Goal: Complete application form

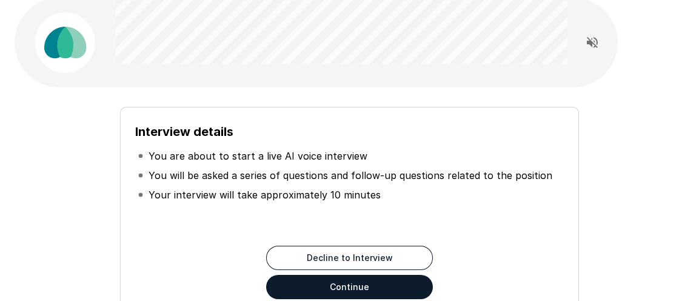
scroll to position [121, 0]
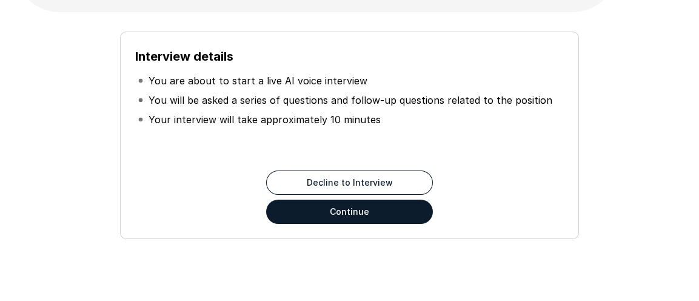
click at [290, 205] on button "Continue" at bounding box center [349, 211] width 167 height 24
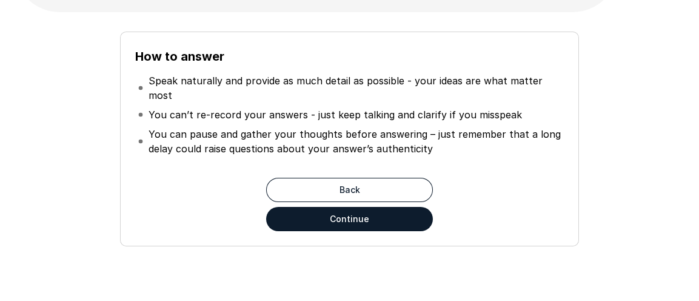
click at [290, 207] on button "Continue" at bounding box center [349, 219] width 167 height 24
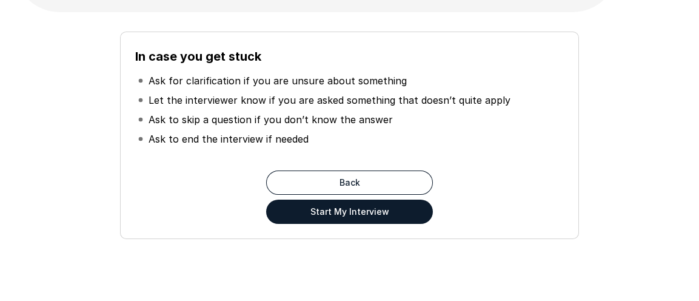
click at [292, 205] on button "Start My Interview" at bounding box center [349, 211] width 167 height 24
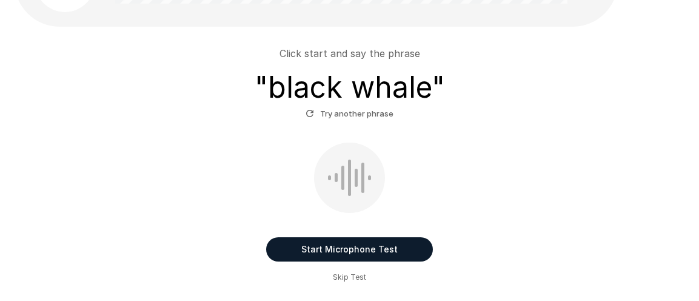
scroll to position [121, 0]
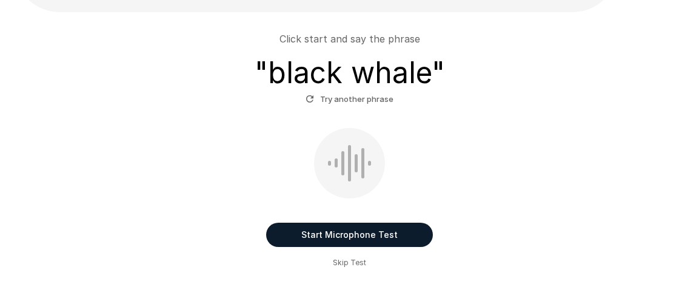
click at [346, 230] on button "Start Microphone Test" at bounding box center [349, 234] width 167 height 24
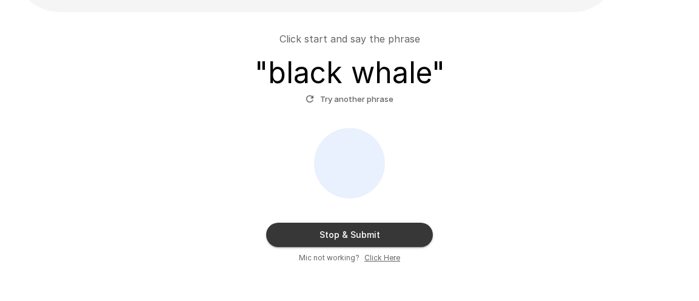
click at [347, 233] on button "Stop & Submit" at bounding box center [349, 234] width 167 height 24
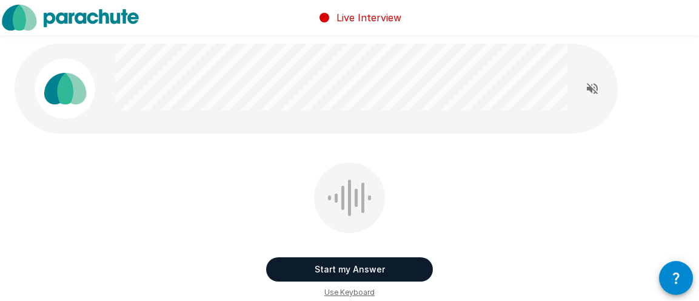
click at [372, 267] on button "Start my Answer" at bounding box center [349, 269] width 167 height 24
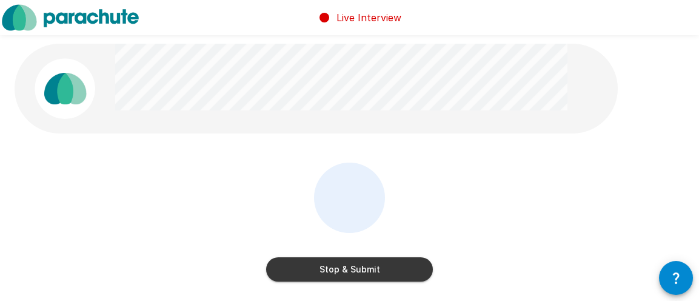
click at [372, 267] on button "Stop & Submit" at bounding box center [349, 269] width 167 height 24
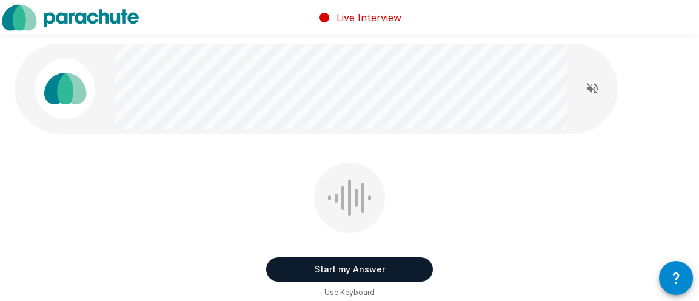
click at [372, 267] on button "Start my Answer" at bounding box center [349, 269] width 167 height 24
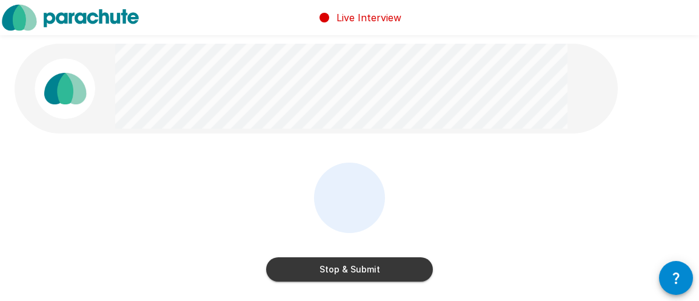
click at [372, 267] on button "Stop & Submit" at bounding box center [349, 269] width 167 height 24
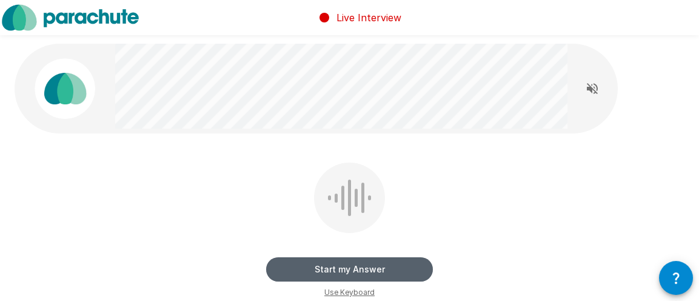
click at [372, 267] on button "Start my Answer" at bounding box center [349, 269] width 167 height 24
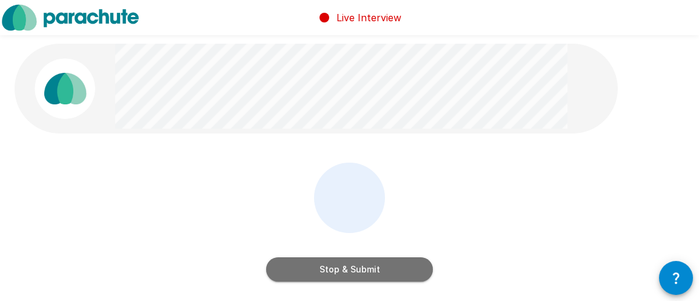
click at [372, 267] on button "Stop & Submit" at bounding box center [349, 269] width 167 height 24
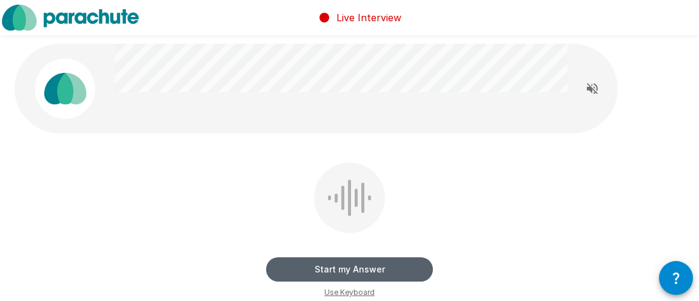
click at [372, 267] on button "Start my Answer" at bounding box center [349, 269] width 167 height 24
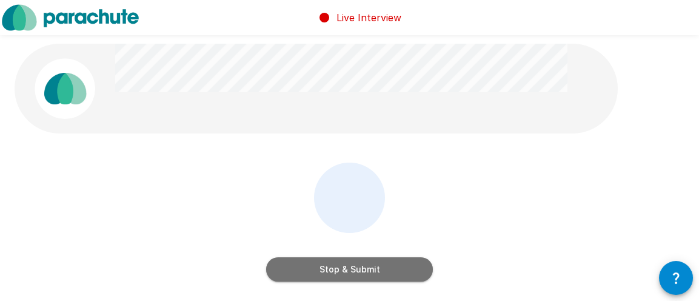
click at [372, 267] on button "Stop & Submit" at bounding box center [349, 269] width 167 height 24
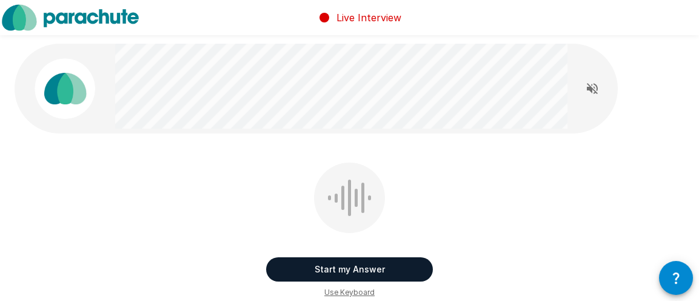
click at [372, 267] on button "Start my Answer" at bounding box center [349, 269] width 167 height 24
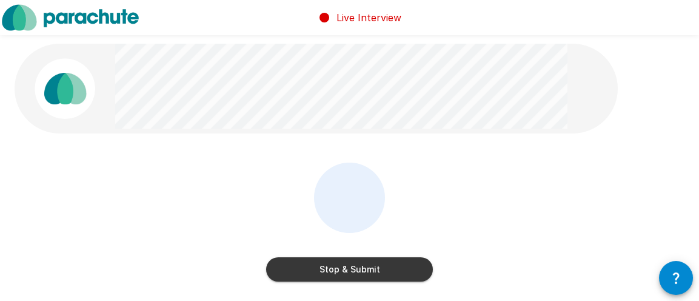
click at [367, 266] on button "Stop & Submit" at bounding box center [349, 269] width 167 height 24
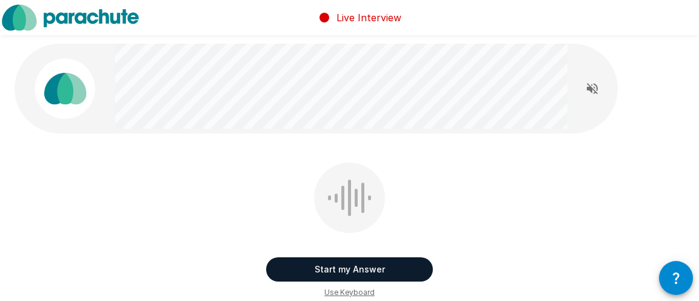
click at [395, 264] on button "Start my Answer" at bounding box center [349, 269] width 167 height 24
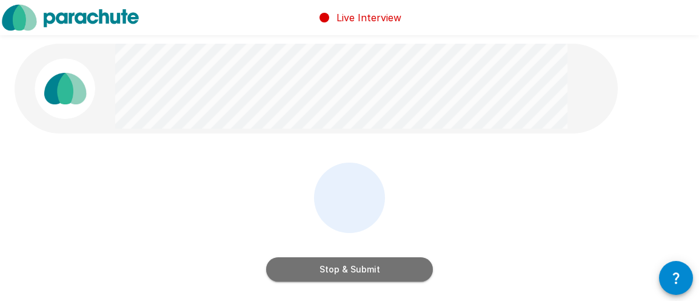
click at [389, 269] on button "Stop & Submit" at bounding box center [349, 269] width 167 height 24
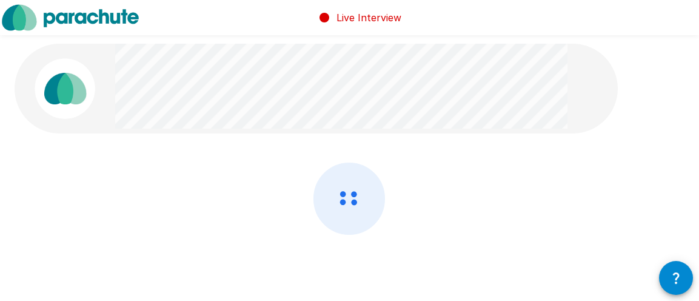
drag, startPoint x: 389, startPoint y: 266, endPoint x: 245, endPoint y: 184, distance: 165.3
click at [249, 181] on div at bounding box center [350, 230] width 670 height 136
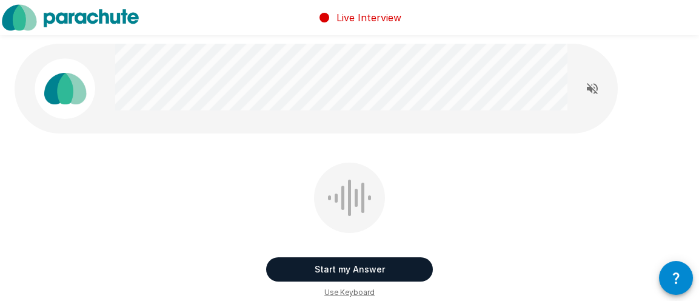
click at [330, 278] on button "Start my Answer" at bounding box center [349, 269] width 167 height 24
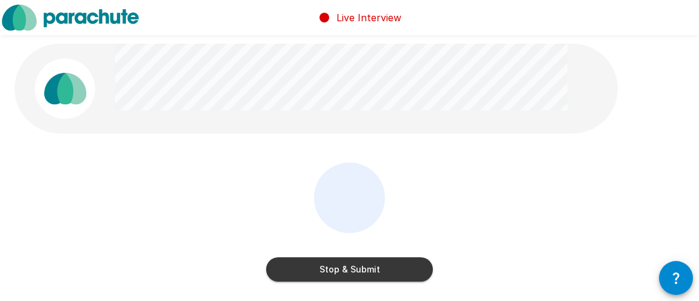
click at [329, 272] on button "Stop & Submit" at bounding box center [349, 269] width 167 height 24
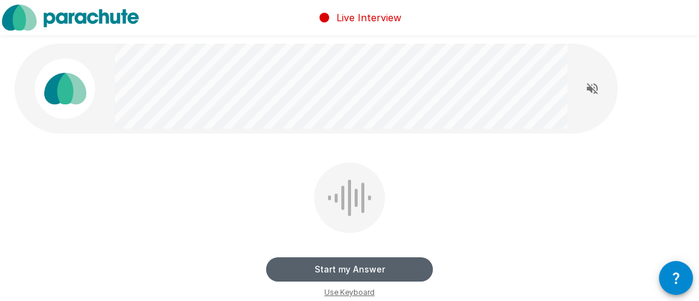
drag, startPoint x: 329, startPoint y: 267, endPoint x: 319, endPoint y: 276, distance: 12.9
click at [319, 276] on button "Start my Answer" at bounding box center [349, 269] width 167 height 24
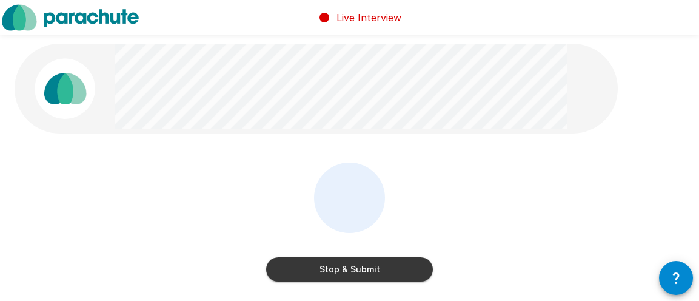
click at [311, 266] on button "Stop & Submit" at bounding box center [349, 269] width 167 height 24
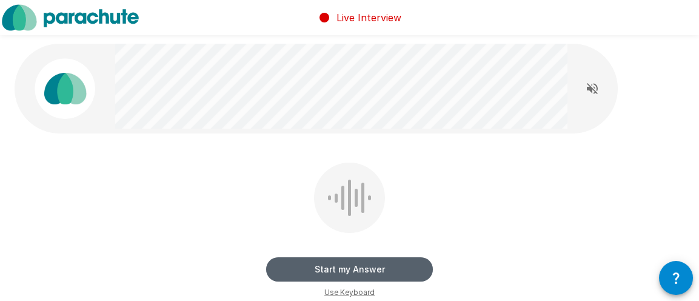
click at [312, 266] on button "Start my Answer" at bounding box center [349, 269] width 167 height 24
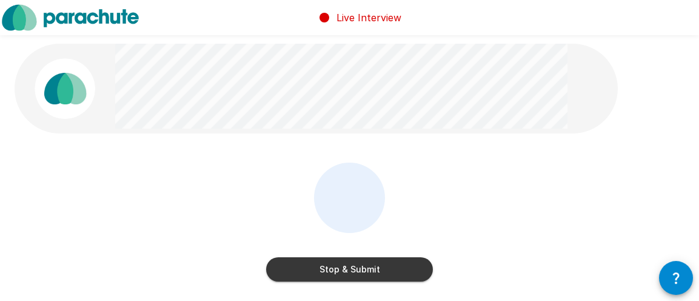
click at [312, 266] on button "Stop & Submit" at bounding box center [349, 269] width 167 height 24
